Goal: Information Seeking & Learning: Check status

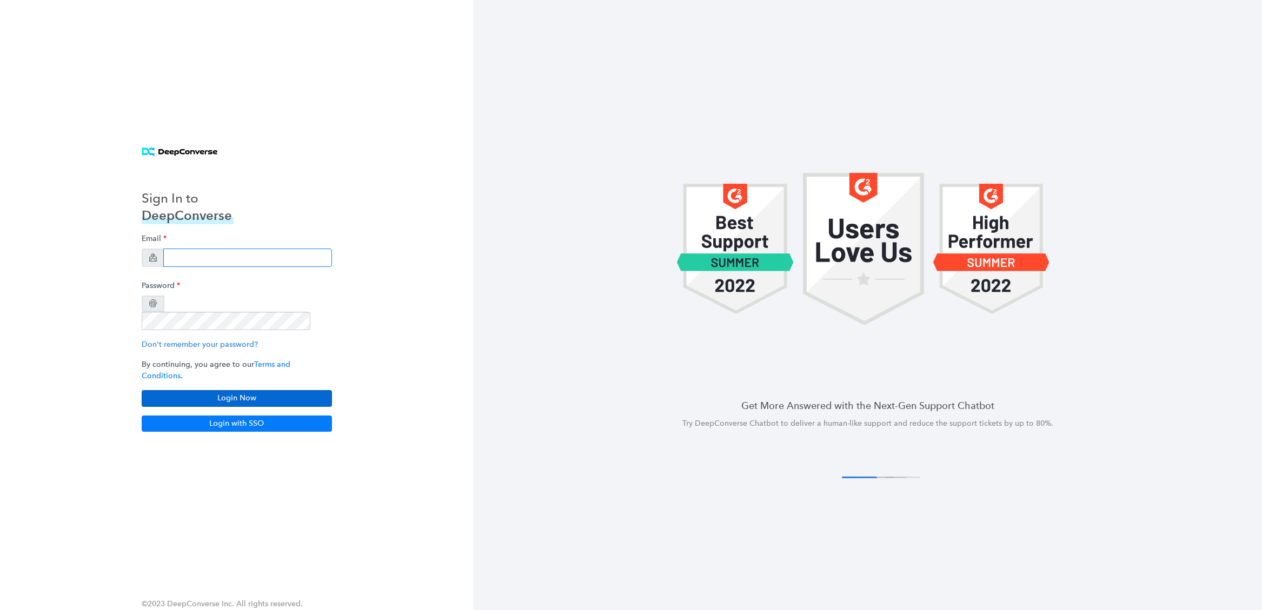
type input "[EMAIL_ADDRESS][DOMAIN_NAME]"
click at [170, 390] on button "Login Now" at bounding box center [237, 398] width 190 height 16
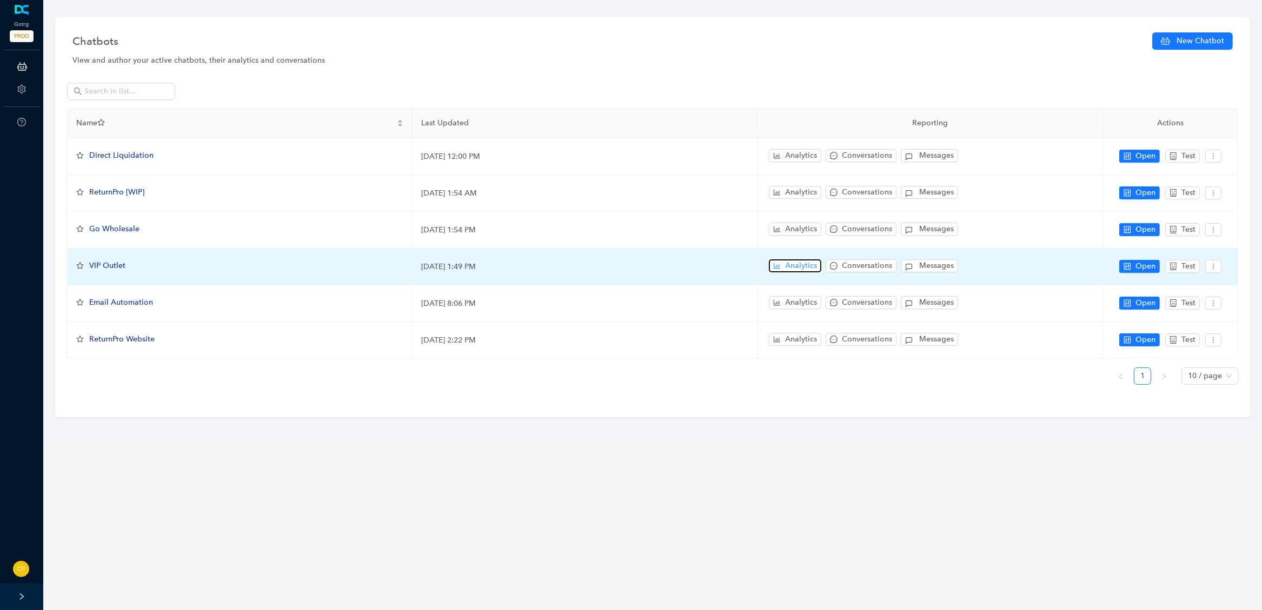
click at [797, 261] on span "Analytics" at bounding box center [801, 266] width 32 height 12
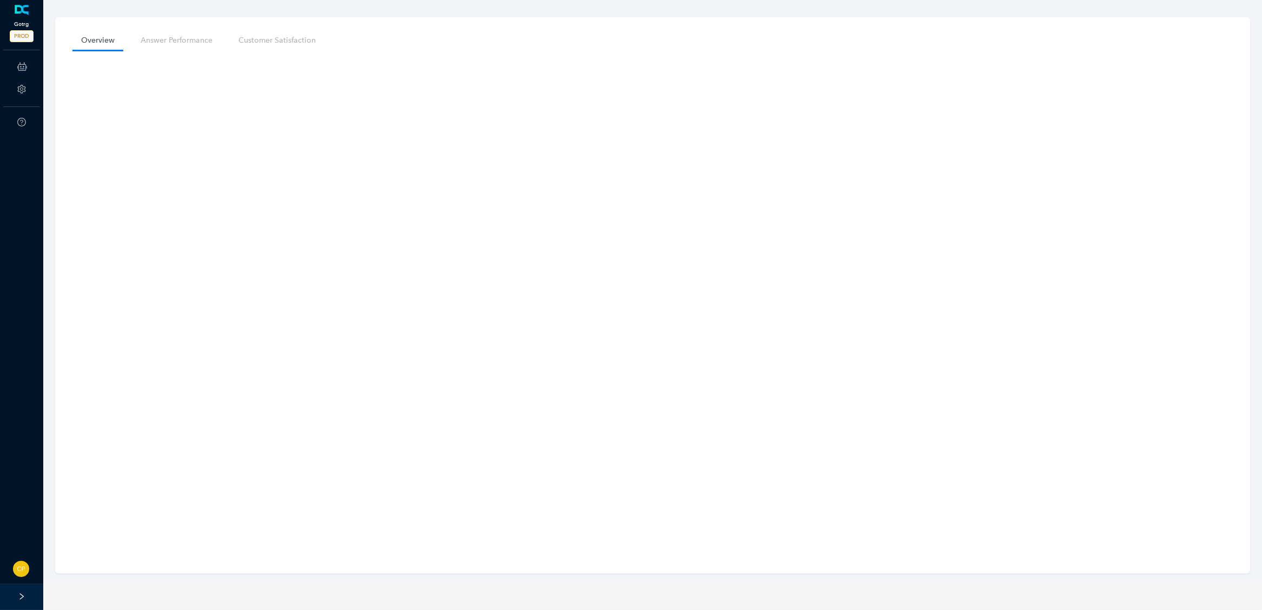
click at [16, 16] on link at bounding box center [22, 10] width 18 height 11
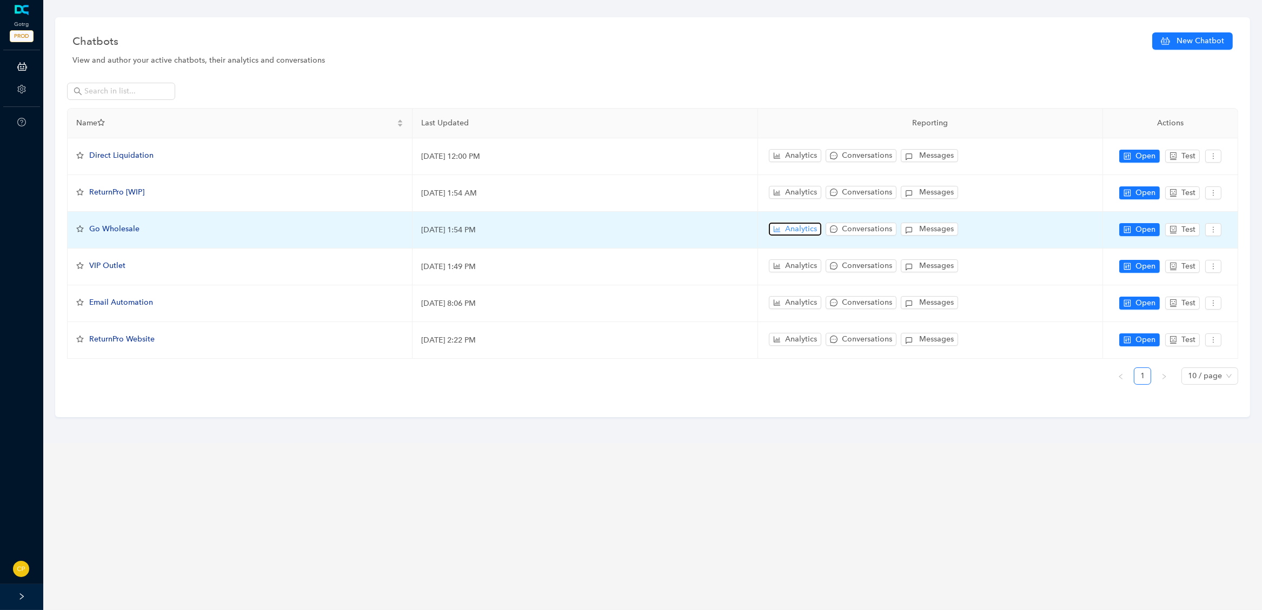
click at [804, 228] on span "Analytics" at bounding box center [801, 229] width 32 height 12
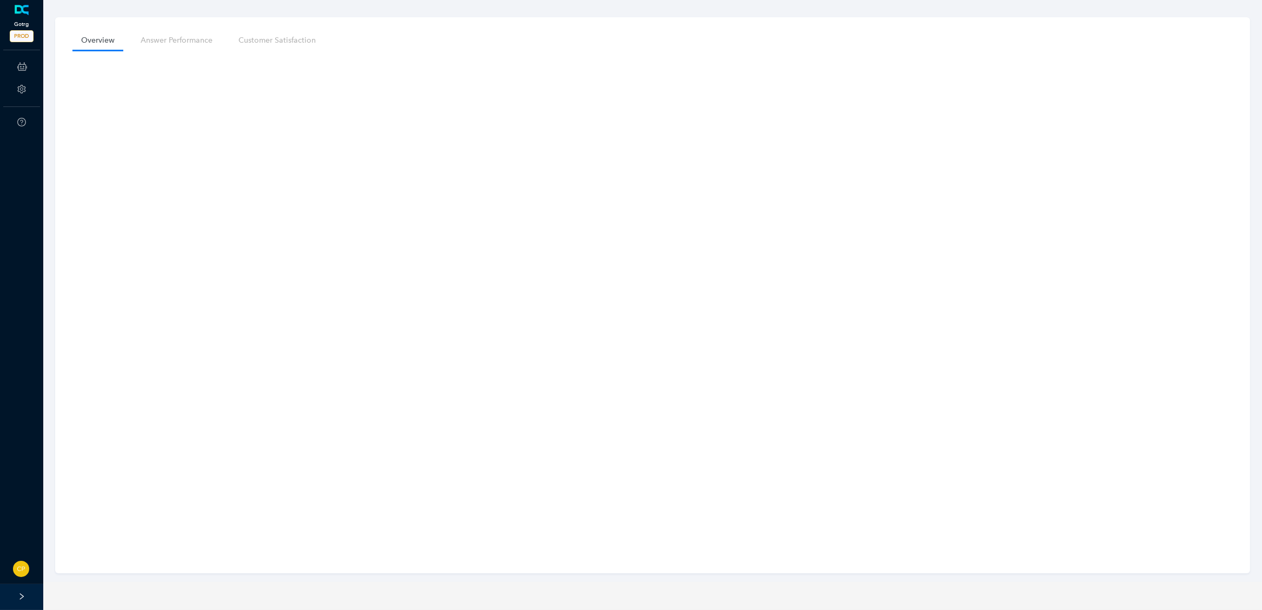
click at [23, 16] on link at bounding box center [22, 10] width 18 height 11
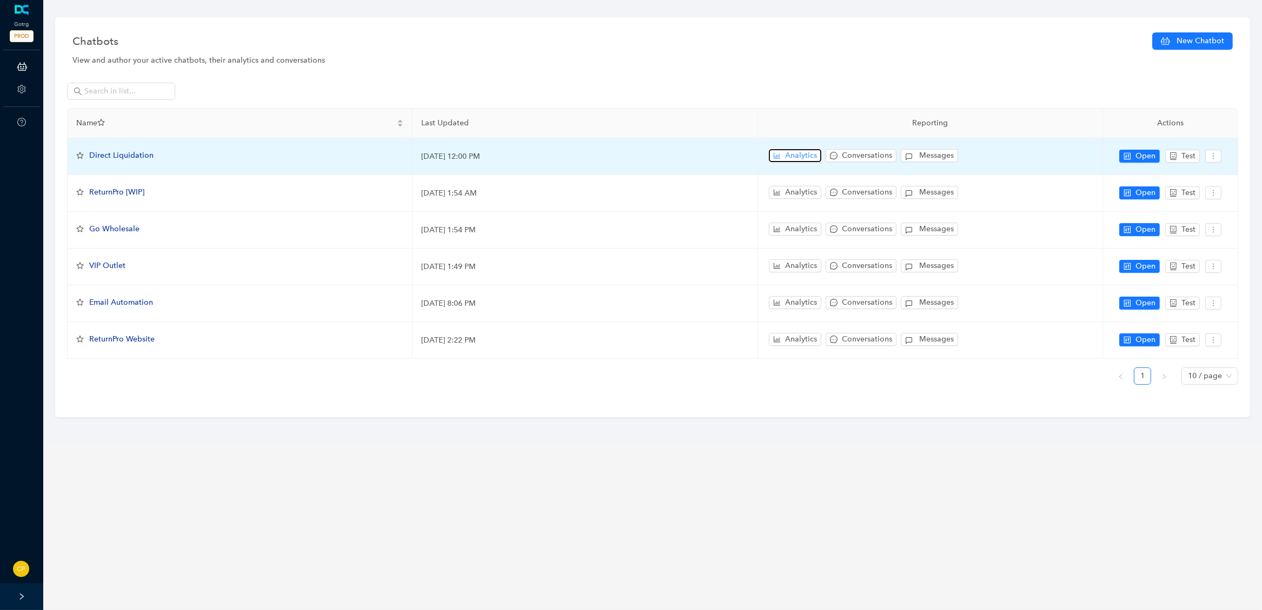
click at [794, 155] on span "Analytics" at bounding box center [801, 156] width 32 height 12
